Goal: Task Accomplishment & Management: Use online tool/utility

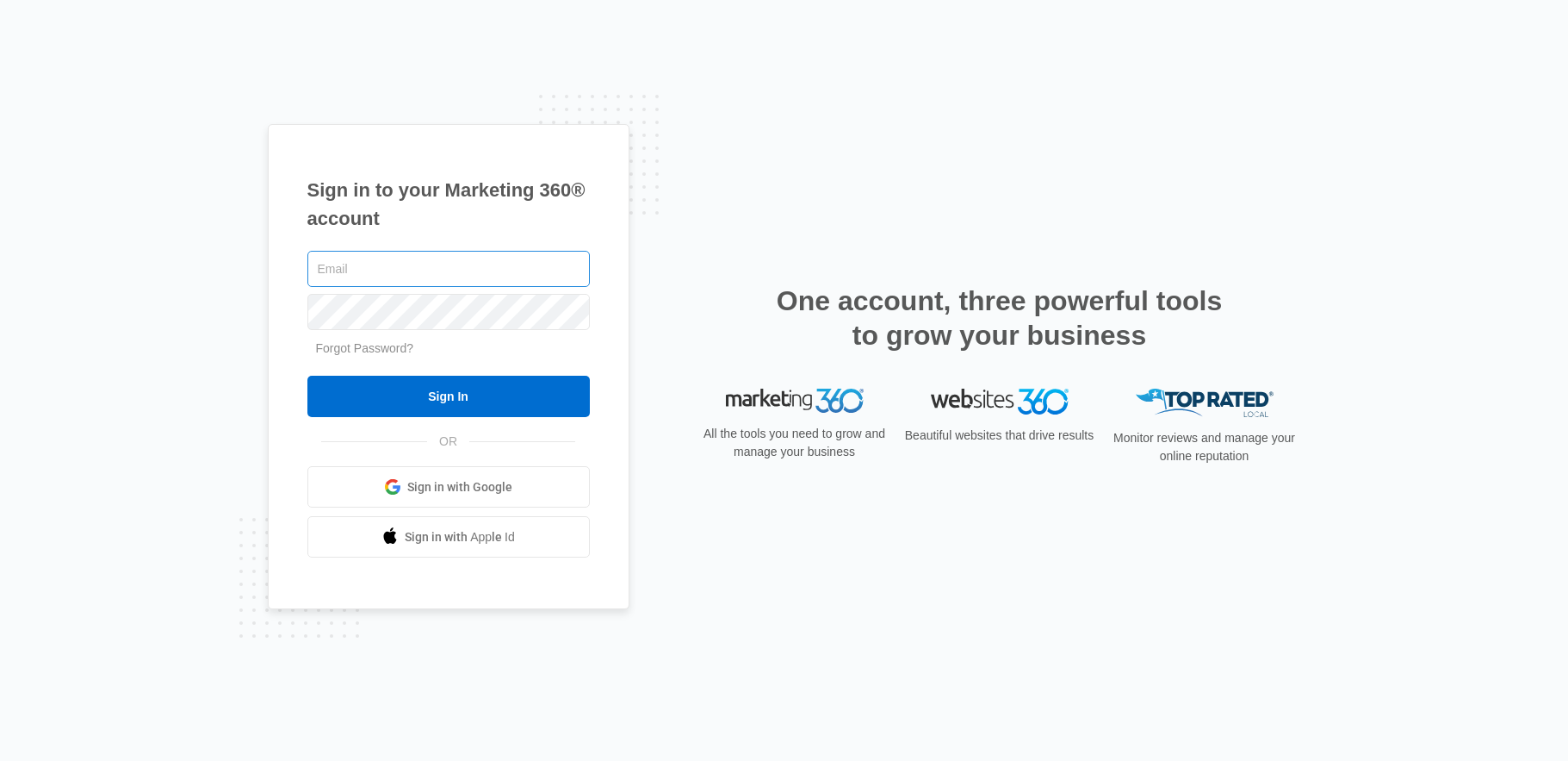
click at [347, 263] on input "text" at bounding box center [448, 268] width 282 height 36
type input "[EMAIL_ADDRESS][DOMAIN_NAME]"
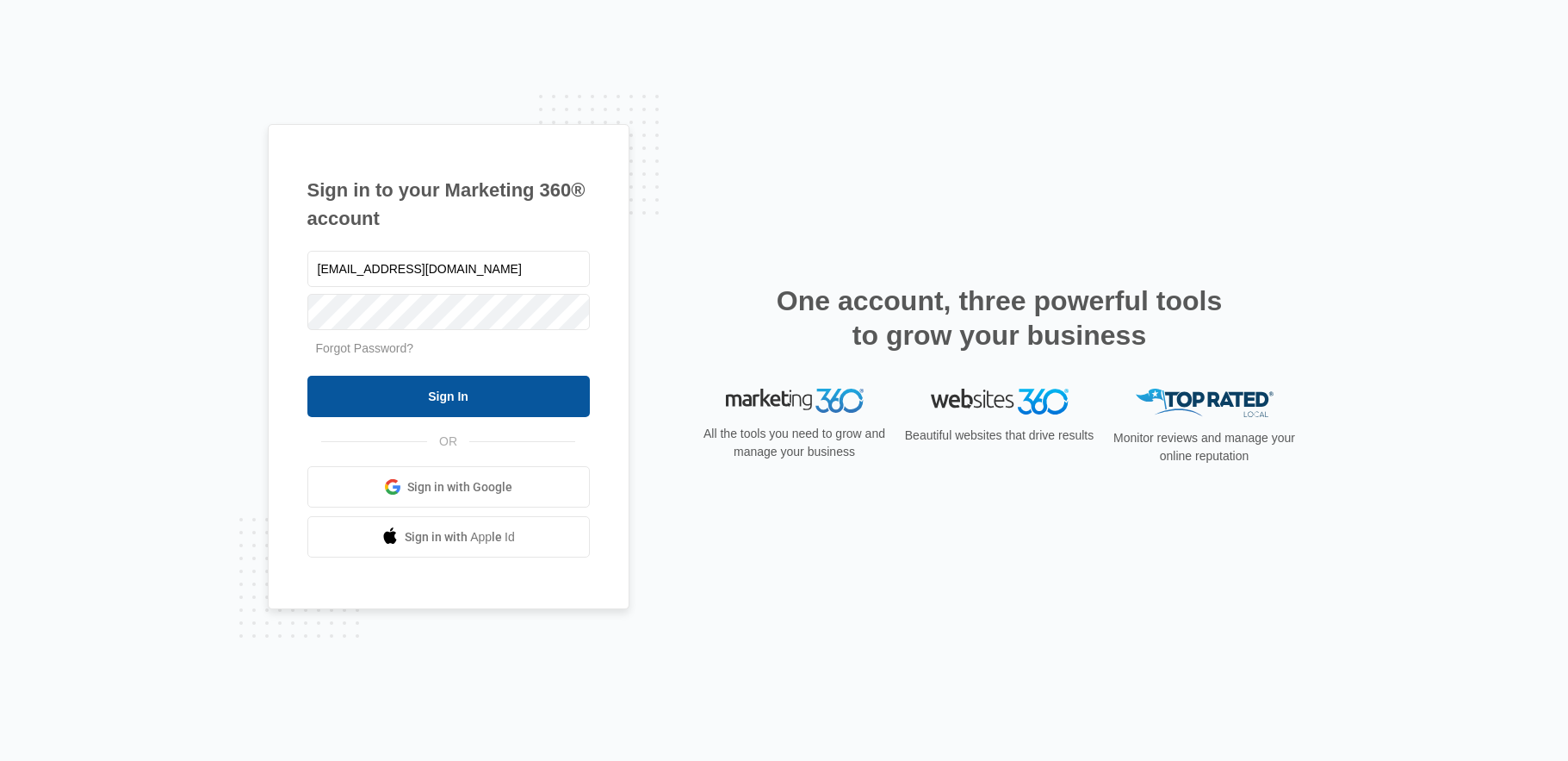
click at [428, 396] on input "Sign In" at bounding box center [448, 396] width 282 height 41
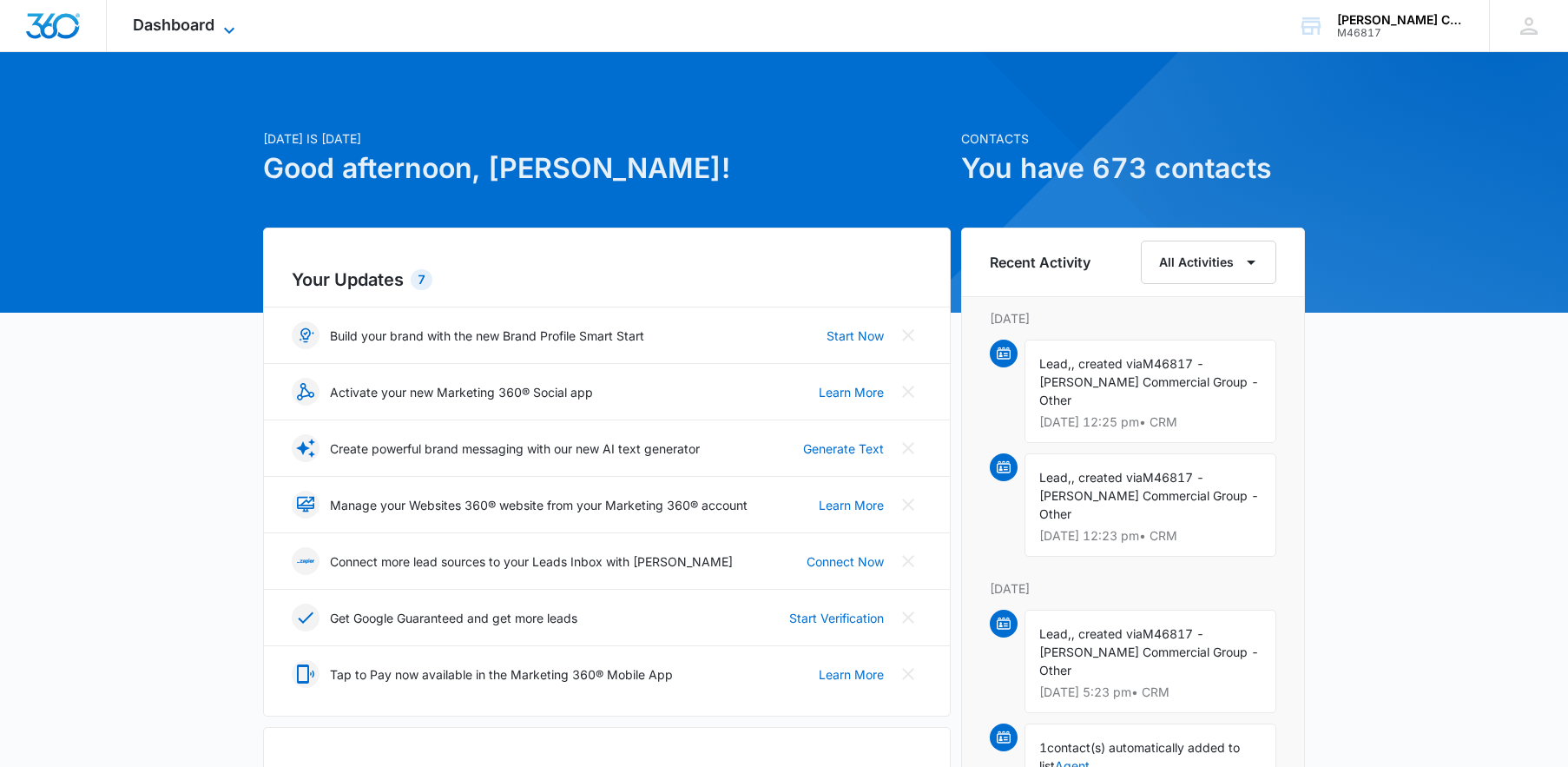
drag, startPoint x: 166, startPoint y: 20, endPoint x: 246, endPoint y: 157, distance: 158.6
click at [166, 20] on span "Dashboard" at bounding box center [174, 25] width 82 height 18
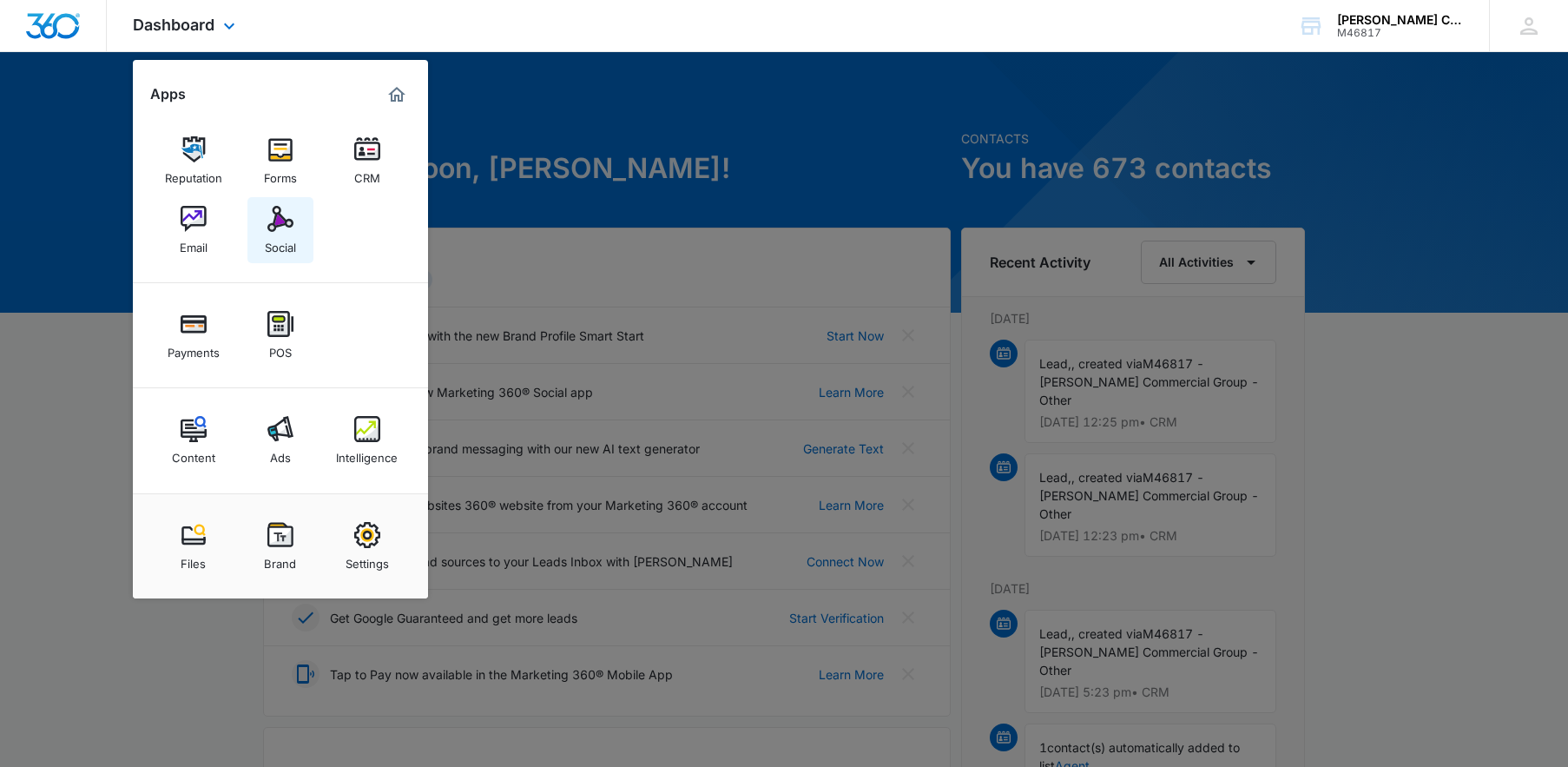
click at [285, 231] on img at bounding box center [280, 218] width 26 height 26
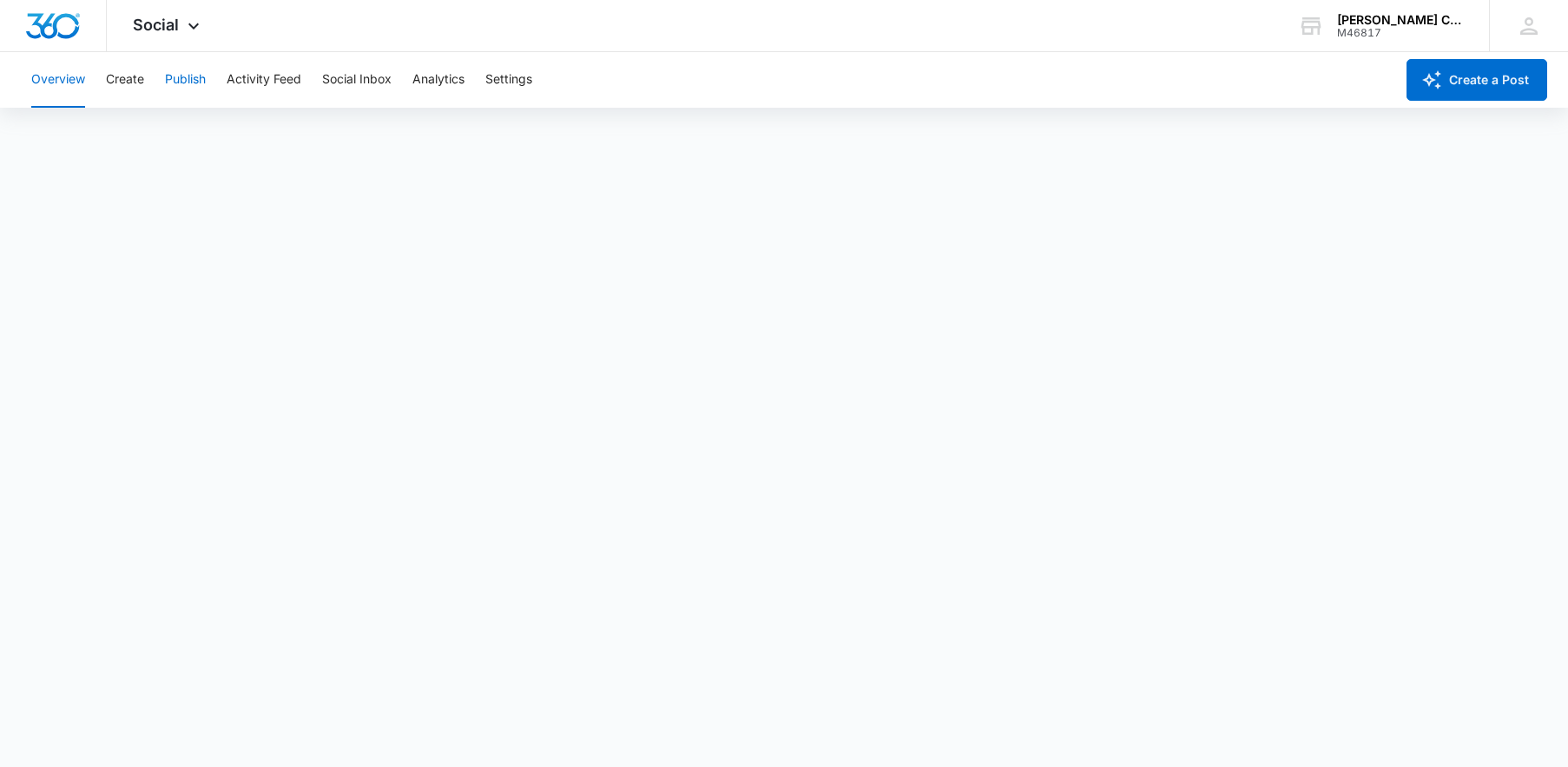
click at [194, 74] on button "Publish" at bounding box center [185, 80] width 41 height 55
